Goal: Task Accomplishment & Management: Manage account settings

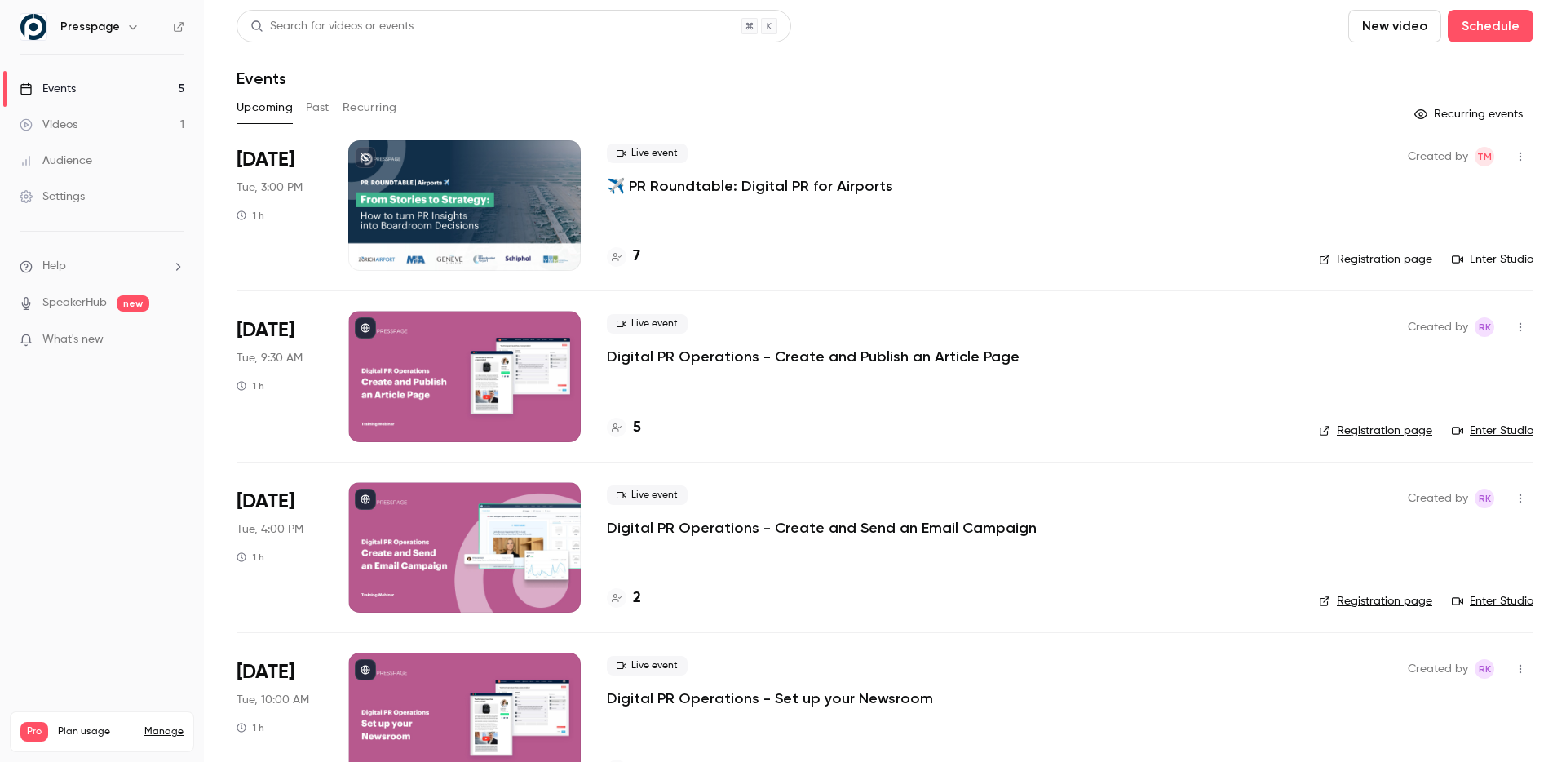
click at [434, 236] on div at bounding box center [464, 205] width 232 height 130
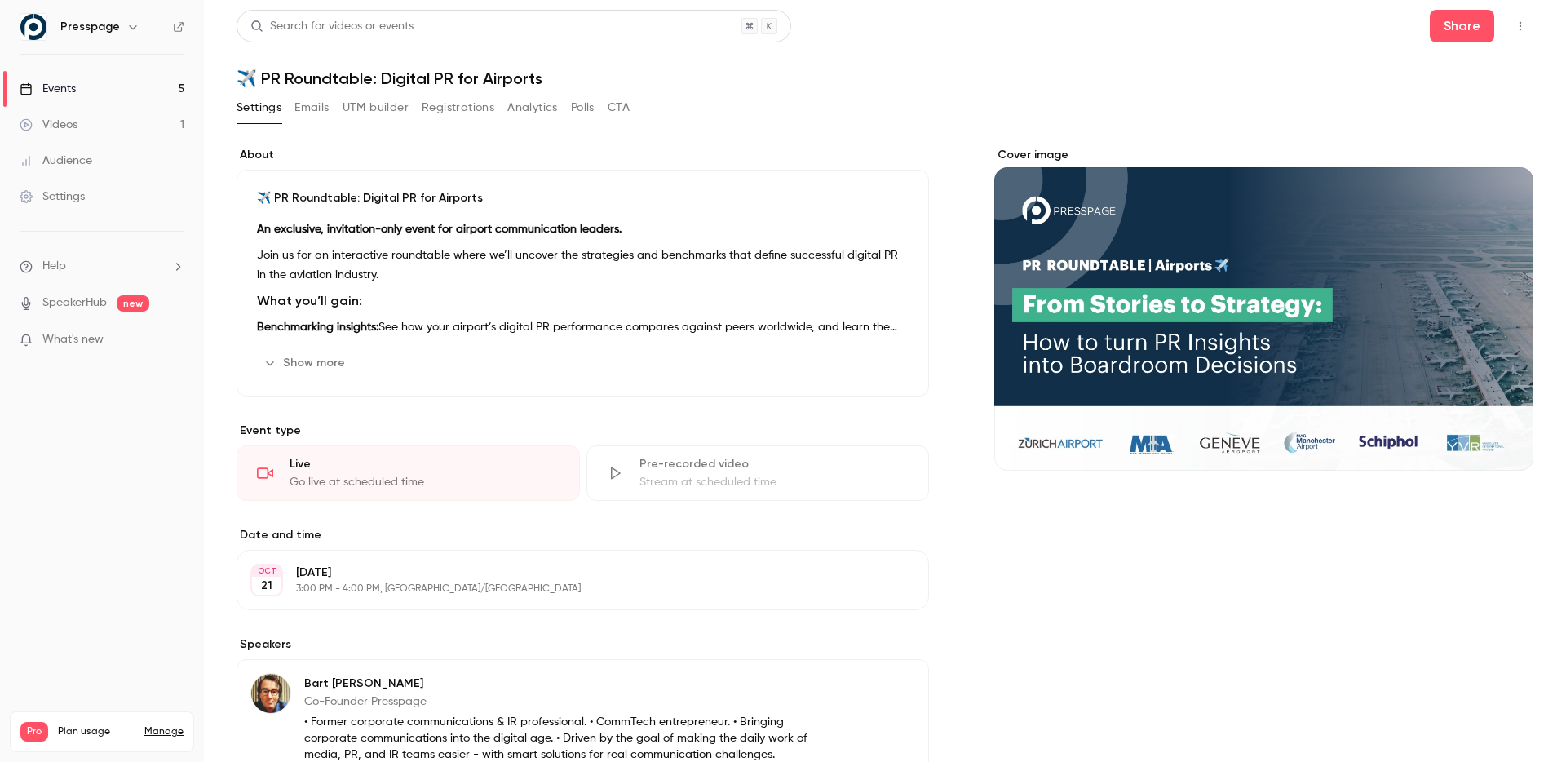
click at [429, 81] on h1 "✈️ PR Roundtable: Digital PR for Airports" at bounding box center [885, 79] width 1297 height 20
copy div "✈️ PR Roundtable: Digital PR for Airports Settings Emails UTM builder Registrat…"
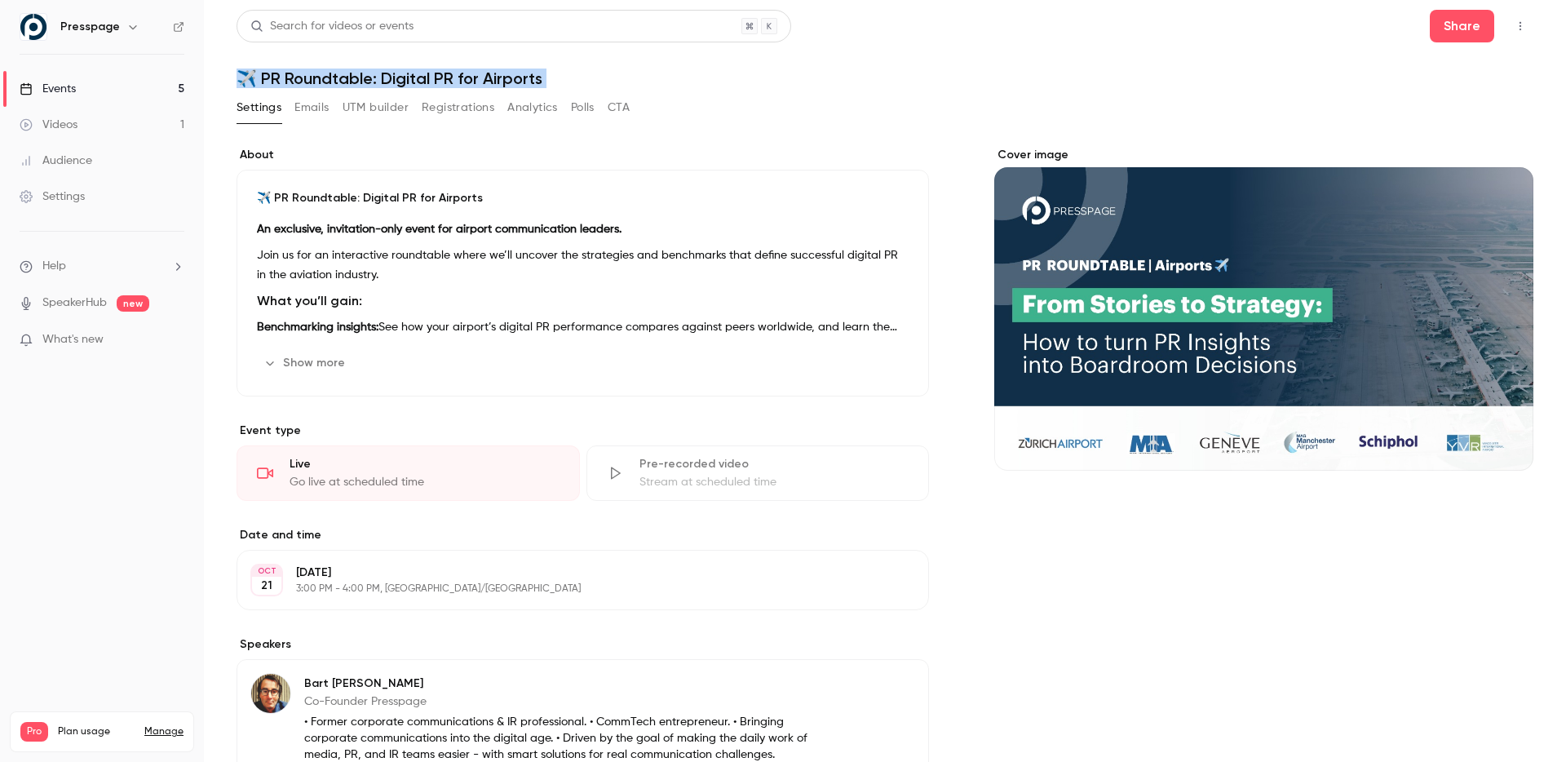
copy div "✈️ PR Roundtable: Digital PR for Airports Settings Emails UTM builder Registrat…"
click at [330, 369] on button "Show more" at bounding box center [306, 363] width 98 height 26
